Goal: Information Seeking & Learning: Understand process/instructions

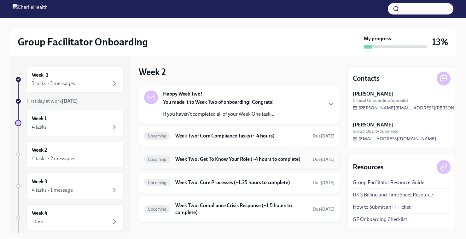
scroll to position [53, 0]
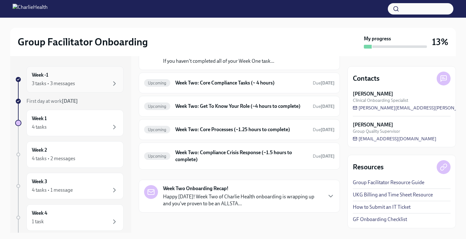
click at [70, 86] on div "3 tasks • 3 messages" at bounding box center [53, 83] width 43 height 7
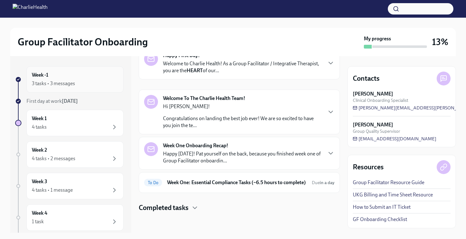
scroll to position [45, 0]
click at [206, 179] on h6 "Week One: Essential Compliance Tasks (~6.5 hours to complete)" at bounding box center [237, 182] width 140 height 7
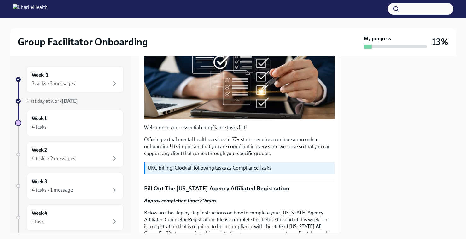
scroll to position [176, 0]
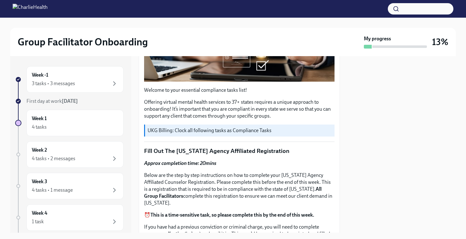
click at [193, 127] on p "UKG Billing: Clock all following tasks as Compliance Tasks" at bounding box center [239, 130] width 184 height 7
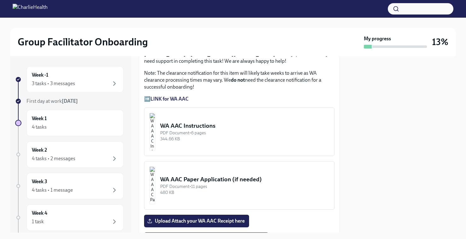
scroll to position [579, 0]
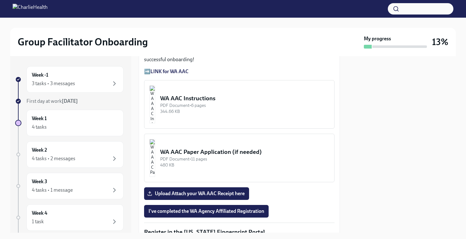
click at [155, 95] on img "button" at bounding box center [152, 104] width 6 height 38
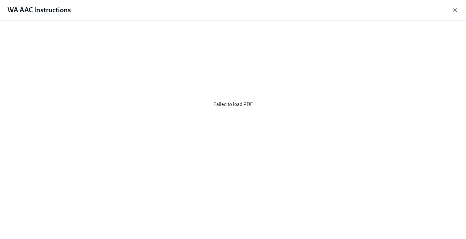
click at [455, 13] on icon "button" at bounding box center [455, 10] width 6 height 6
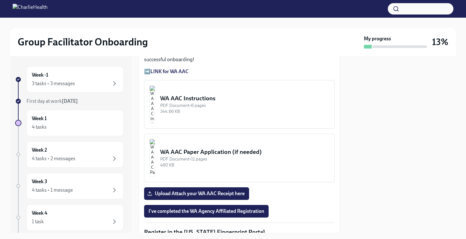
click at [297, 102] on div "PDF Document • 6 pages" at bounding box center [244, 105] width 169 height 6
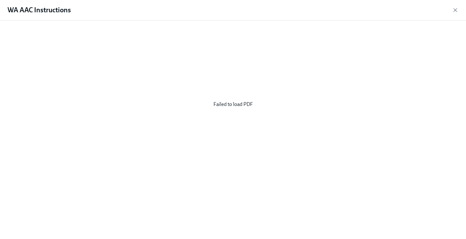
click at [455, 9] on icon "button" at bounding box center [455, 10] width 6 height 6
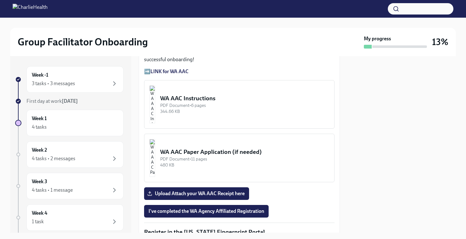
click at [188, 162] on div "480 KB" at bounding box center [244, 165] width 169 height 6
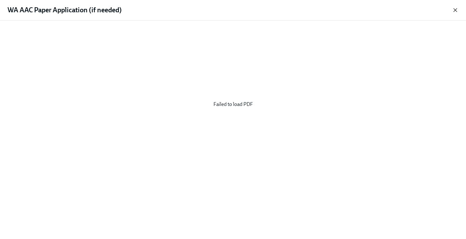
click at [452, 8] on icon "button" at bounding box center [455, 10] width 6 height 6
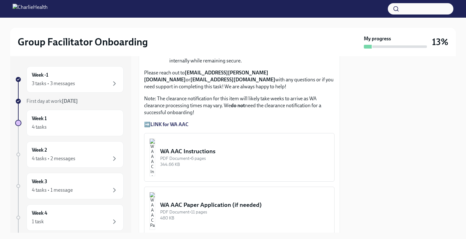
scroll to position [526, 0]
click at [168, 123] on strong "LINK for WA AAC" at bounding box center [169, 125] width 38 height 6
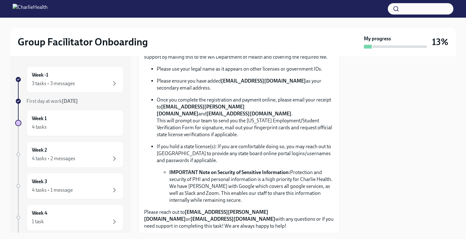
scroll to position [366, 0]
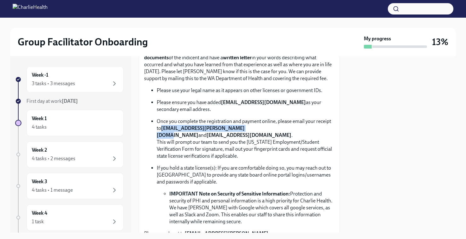
drag, startPoint x: 257, startPoint y: 126, endPoint x: 178, endPoint y: 126, distance: 79.7
click at [178, 126] on strong "[EMAIL_ADDRESS][PERSON_NAME][DOMAIN_NAME]" at bounding box center [201, 131] width 88 height 13
copy strong "[EMAIL_ADDRESS][PERSON_NAME][DOMAIN_NAME]"
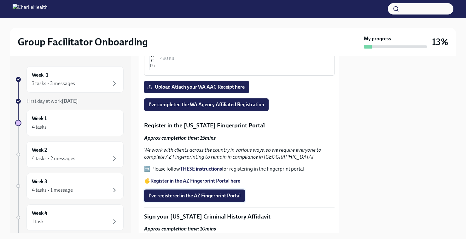
scroll to position [472, 0]
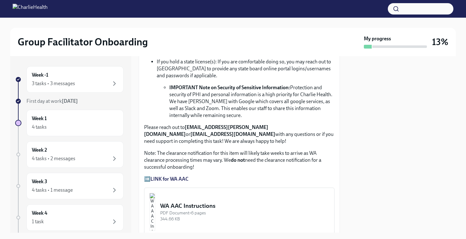
click at [155, 198] on img "button" at bounding box center [152, 212] width 6 height 38
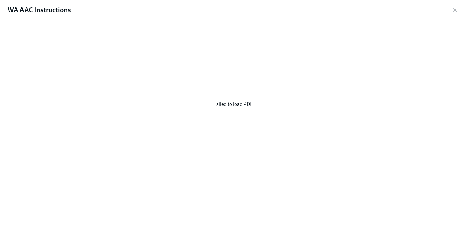
click at [236, 103] on div "Failed to load PDF" at bounding box center [233, 105] width 446 height 158
click at [455, 10] on icon "button" at bounding box center [454, 10] width 3 height 3
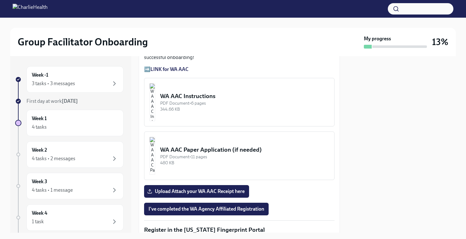
scroll to position [582, 0]
click at [213, 156] on div "PDF Document • 11 pages" at bounding box center [244, 157] width 169 height 6
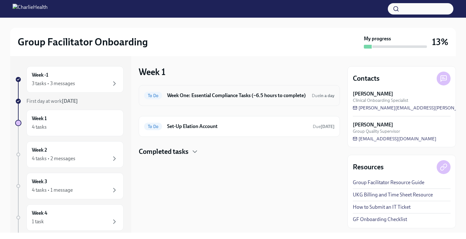
click at [209, 99] on h6 "Week One: Essential Compliance Tasks (~6.5 hours to complete)" at bounding box center [237, 95] width 140 height 7
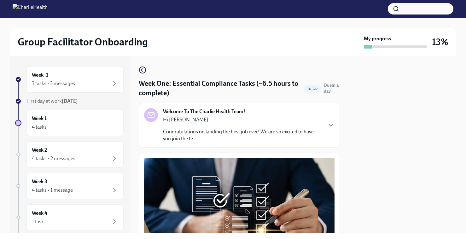
click at [187, 117] on p "Hi [PERSON_NAME]!" at bounding box center [242, 119] width 159 height 7
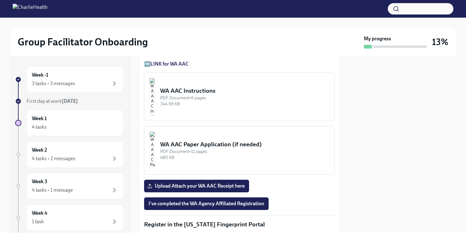
scroll to position [844, 0]
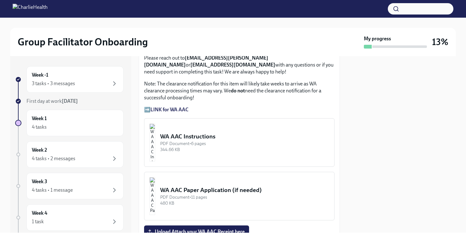
click at [179, 112] on strong "LINK for WA AAC" at bounding box center [169, 110] width 38 height 6
click at [193, 141] on div "WA AAC Instructions" at bounding box center [244, 136] width 169 height 8
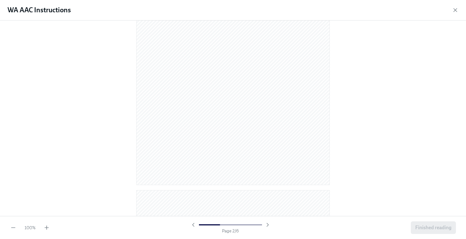
scroll to position [352, 0]
click at [51, 226] on div "100 % Page 2 / 6 Finished reading" at bounding box center [233, 227] width 466 height 23
click at [48, 228] on icon "button" at bounding box center [46, 227] width 6 height 6
